Goal: Find specific page/section: Find specific page/section

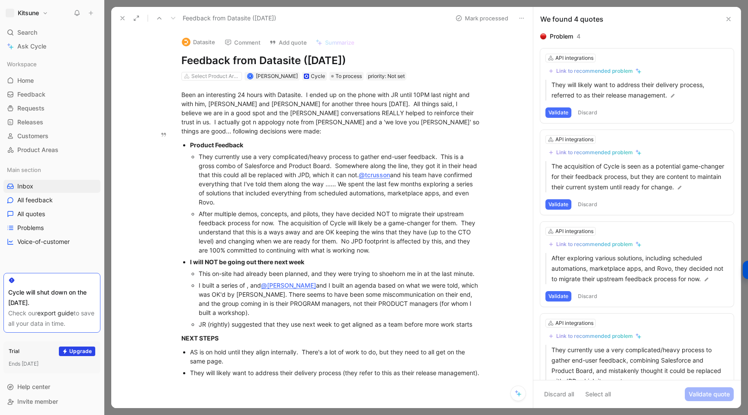
click at [284, 211] on div "After multiple demos, concepts, and pilots, they have decided NOT to migrate th…" at bounding box center [340, 231] width 282 height 45
click at [122, 19] on use at bounding box center [122, 17] width 3 height 3
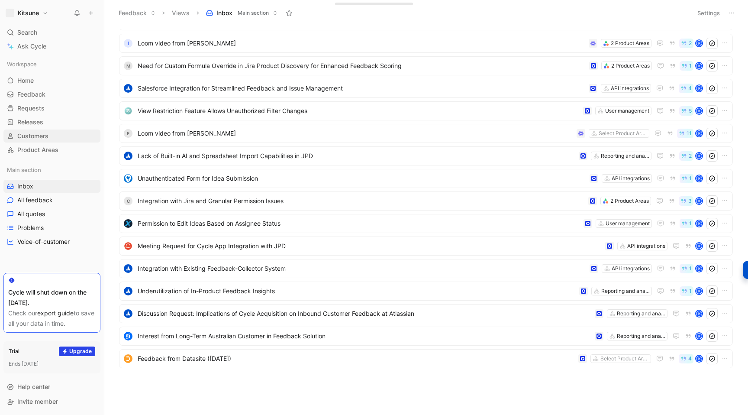
click at [29, 132] on span "Customers" at bounding box center [32, 136] width 31 height 9
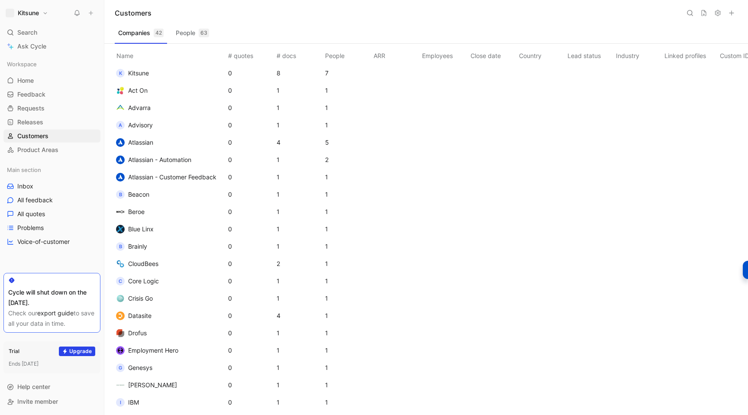
click at [139, 92] on span "Act On" at bounding box center [137, 90] width 19 height 7
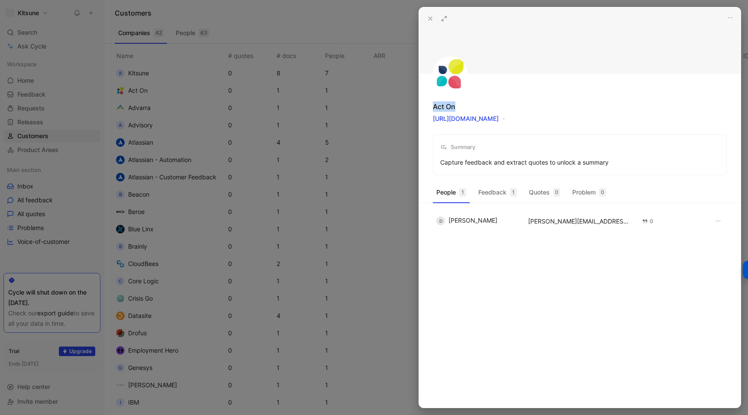
drag, startPoint x: 432, startPoint y: 107, endPoint x: 459, endPoint y: 109, distance: 26.9
click at [459, 109] on div "Act On [URL][DOMAIN_NAME]" at bounding box center [580, 112] width 294 height 23
